Goal: Task Accomplishment & Management: Manage account settings

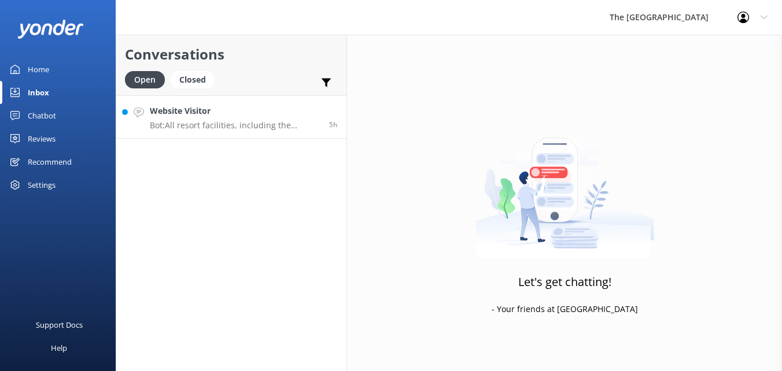
click at [194, 115] on h4 "Website Visitor" at bounding box center [235, 111] width 171 height 13
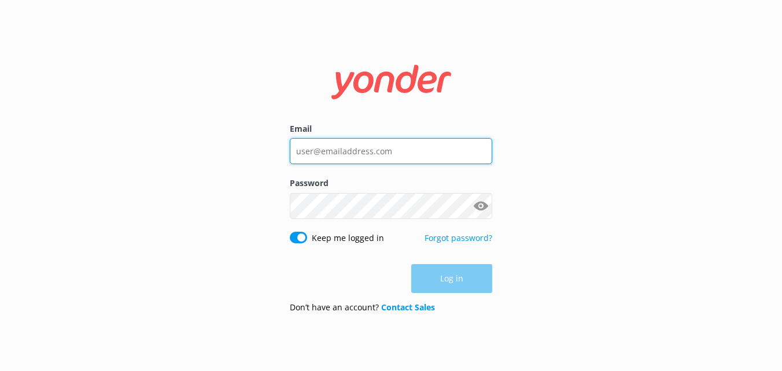
type input "[EMAIL_ADDRESS][DOMAIN_NAME]"
